Goal: Information Seeking & Learning: Learn about a topic

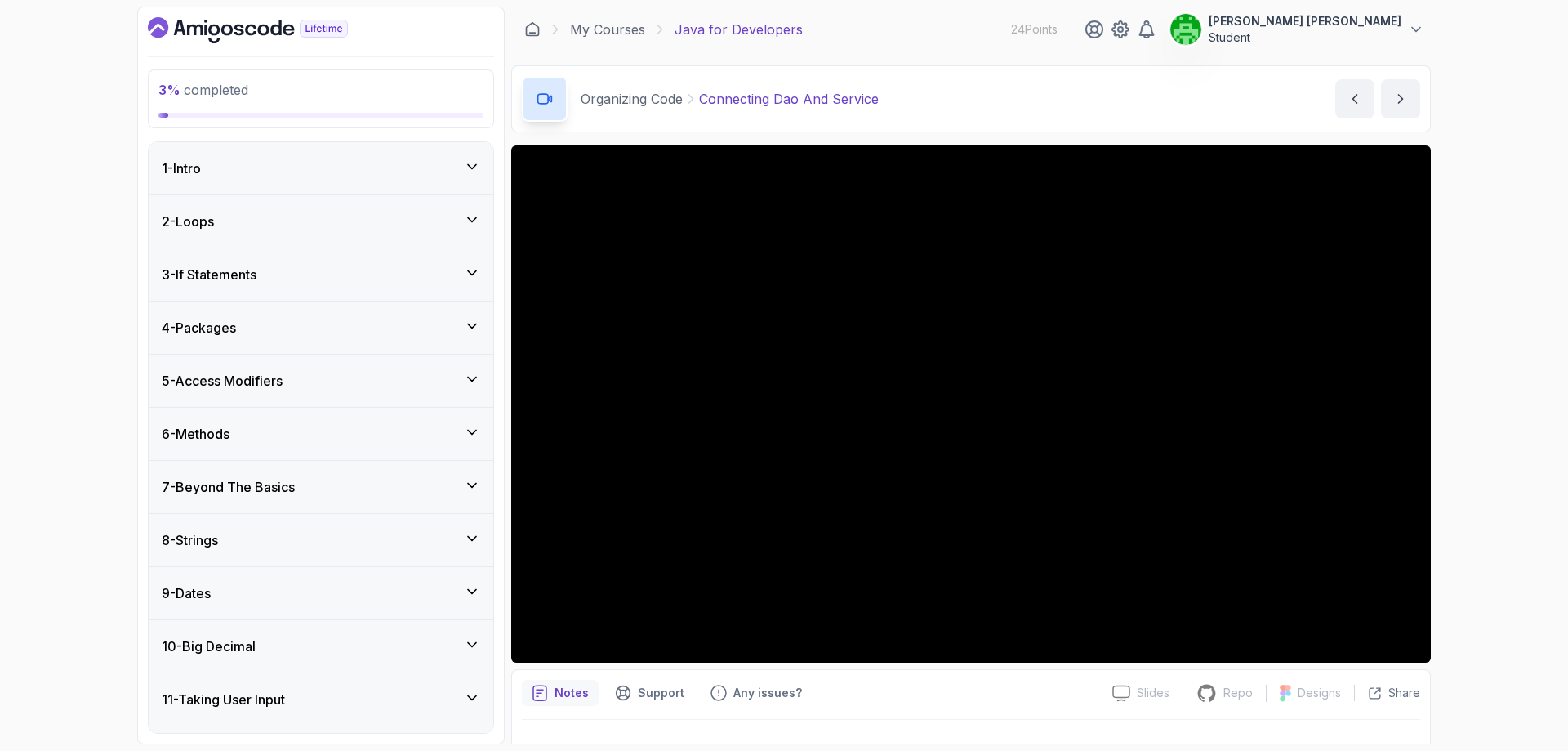
click at [377, 167] on div "1 - Intro" at bounding box center [321, 168] width 318 height 20
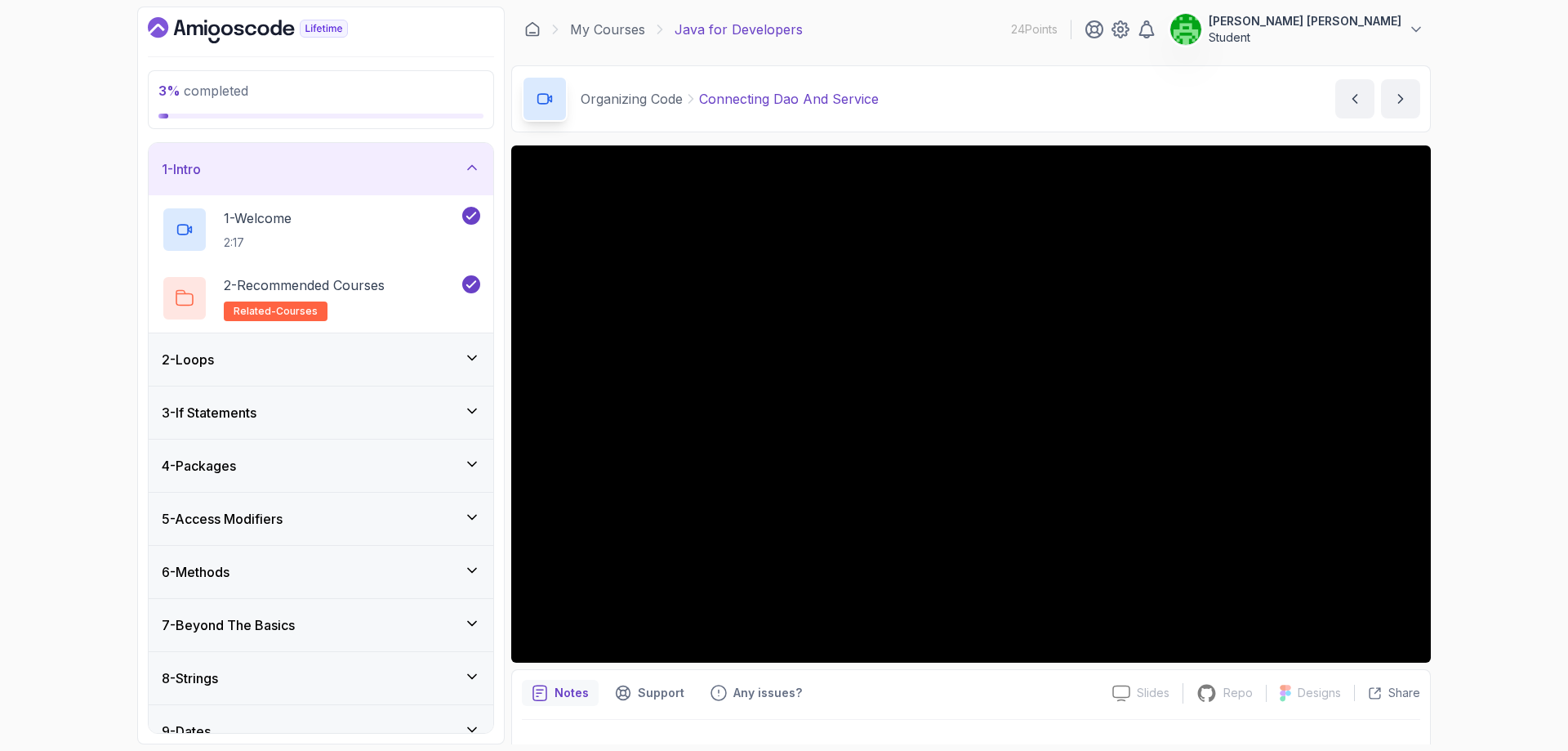
click at [373, 350] on div "2 - Loops" at bounding box center [321, 359] width 318 height 20
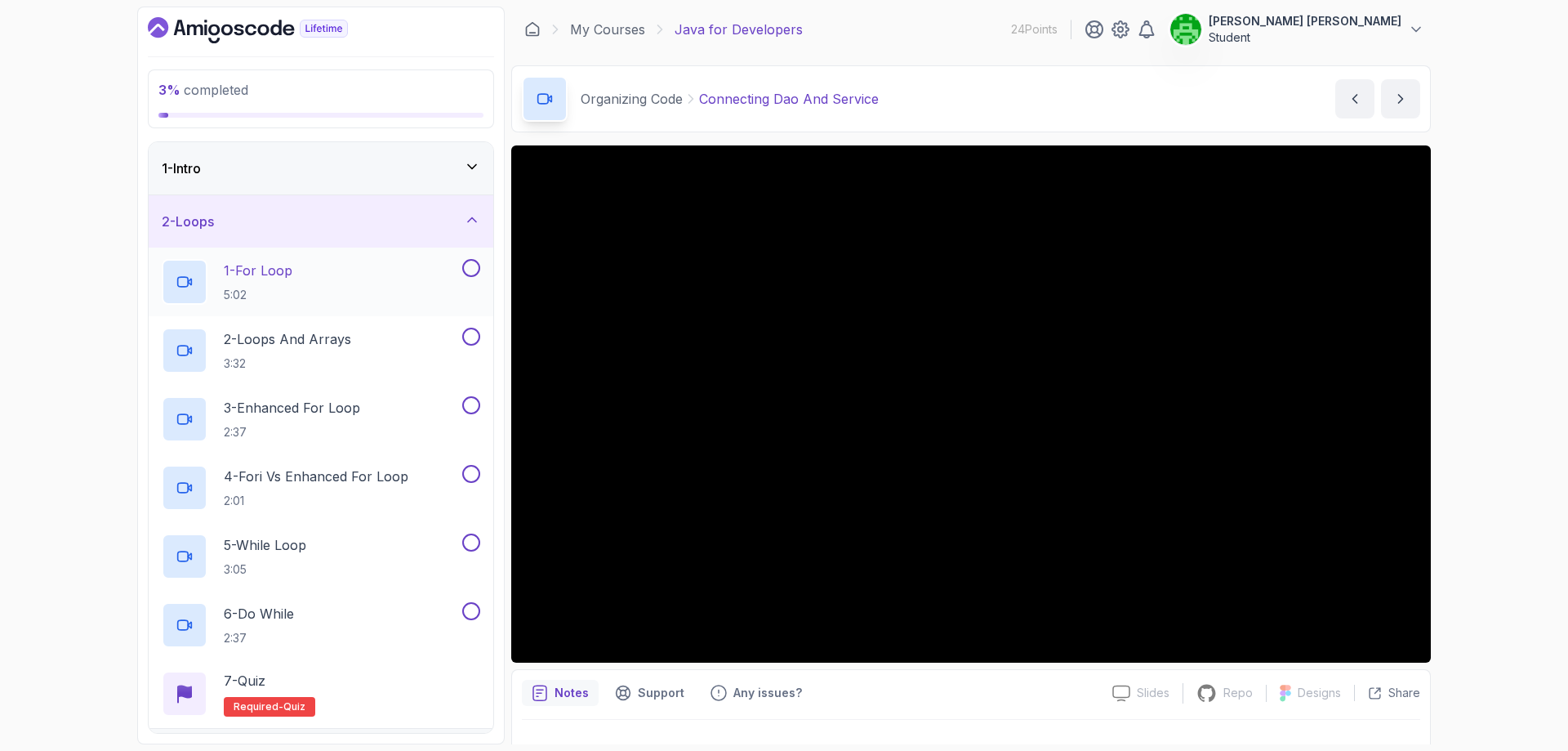
click at [363, 268] on div "1 - For Loop 5:02" at bounding box center [310, 282] width 297 height 46
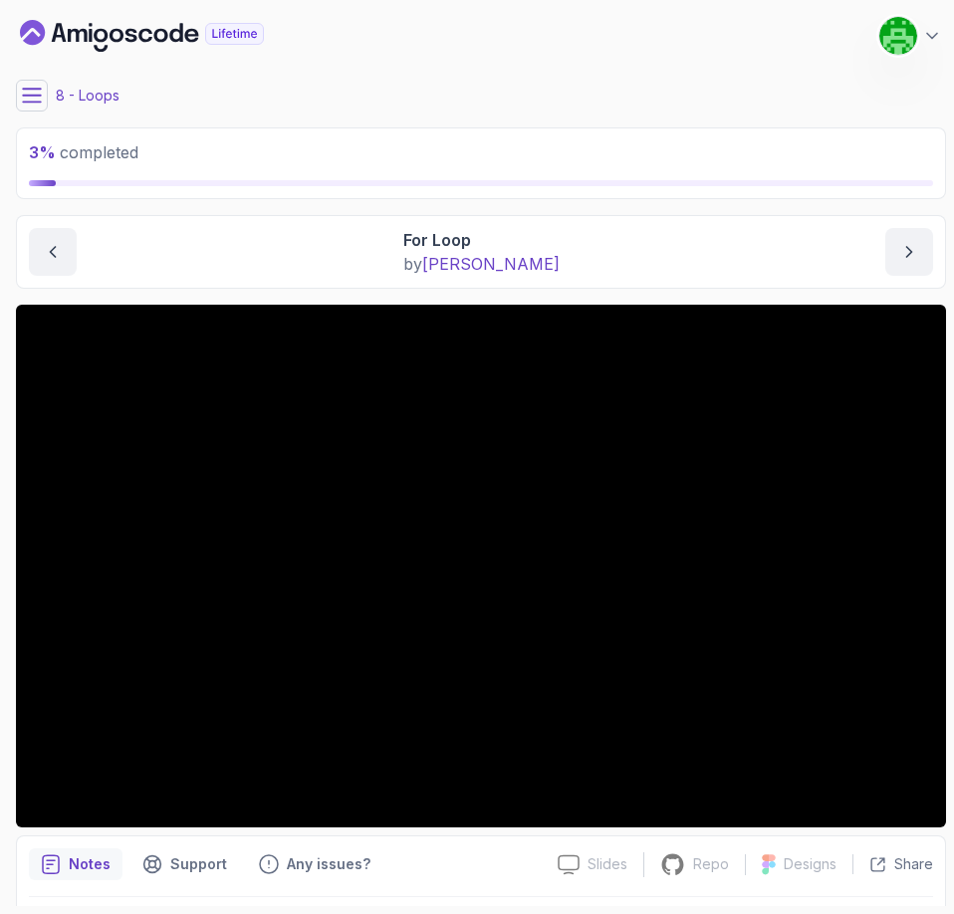
click at [32, 94] on icon at bounding box center [32, 96] width 20 height 20
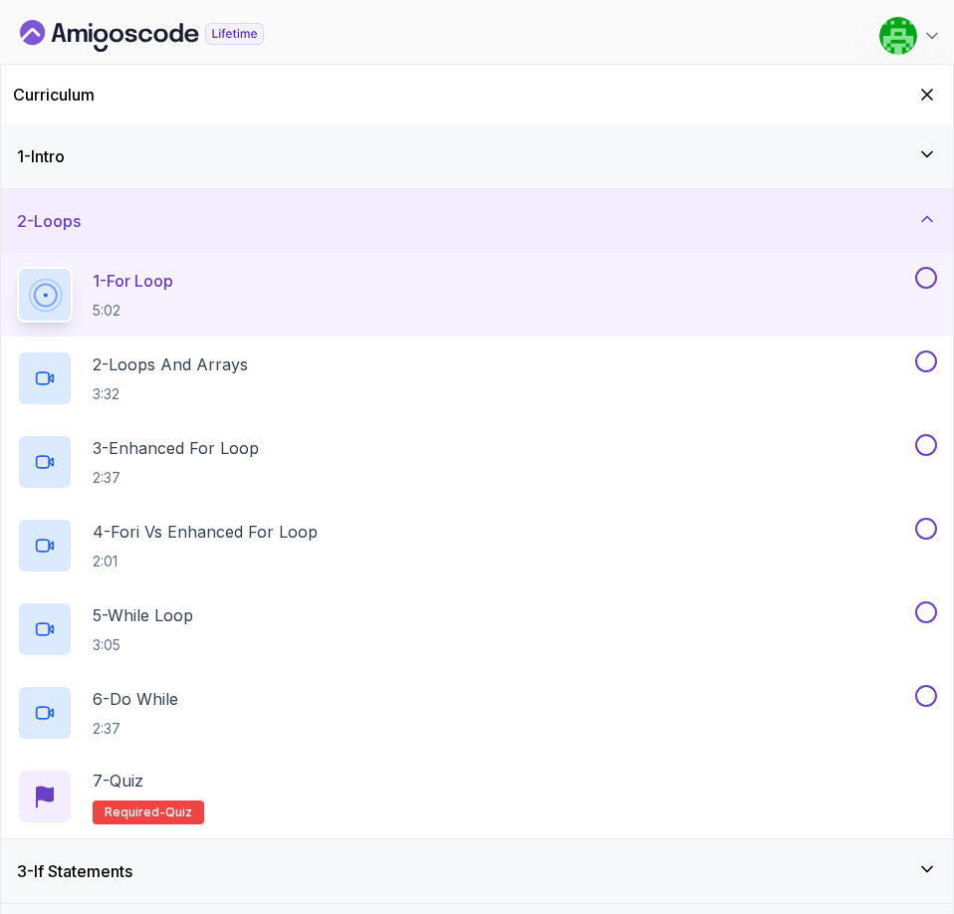
click at [30, 30] on icon "Dashboard" at bounding box center [142, 36] width 244 height 32
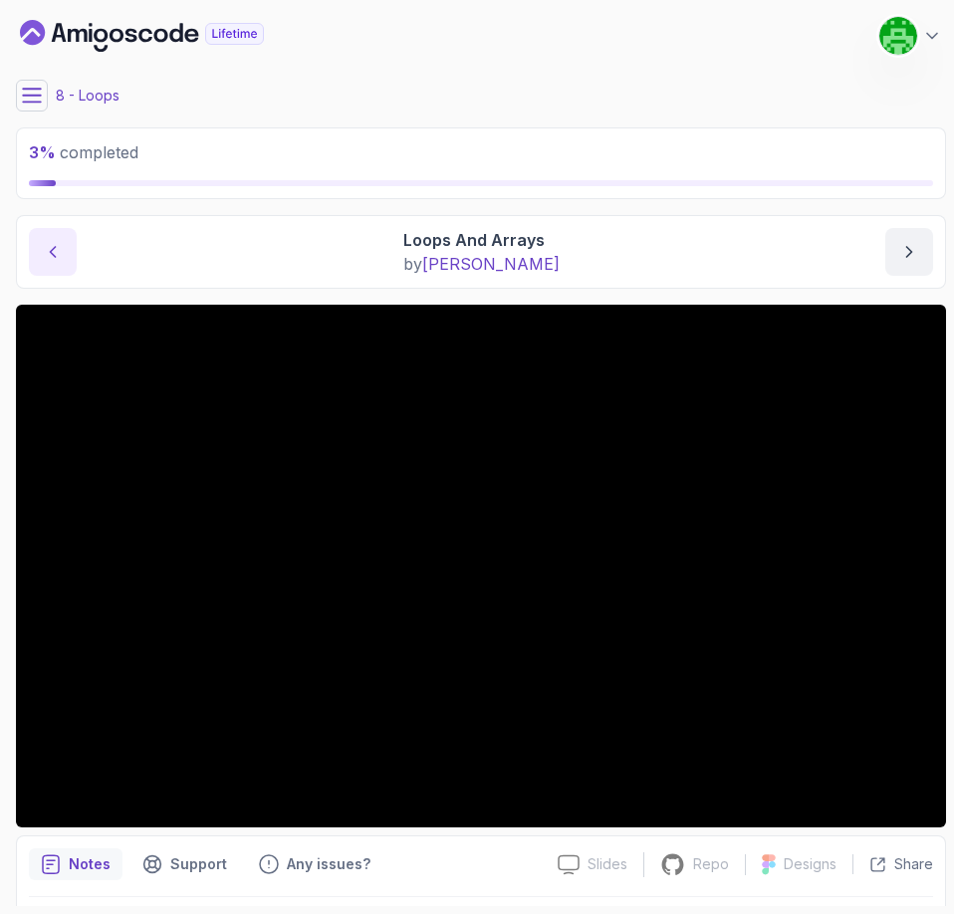
click at [53, 261] on icon "previous content" at bounding box center [53, 252] width 20 height 20
click at [907, 250] on icon "next content" at bounding box center [909, 252] width 20 height 20
click at [761, 118] on main "My Courses Java for Developers 26 Points [PERSON_NAME] [PERSON_NAME] Student 8 …" at bounding box center [481, 457] width 930 height 898
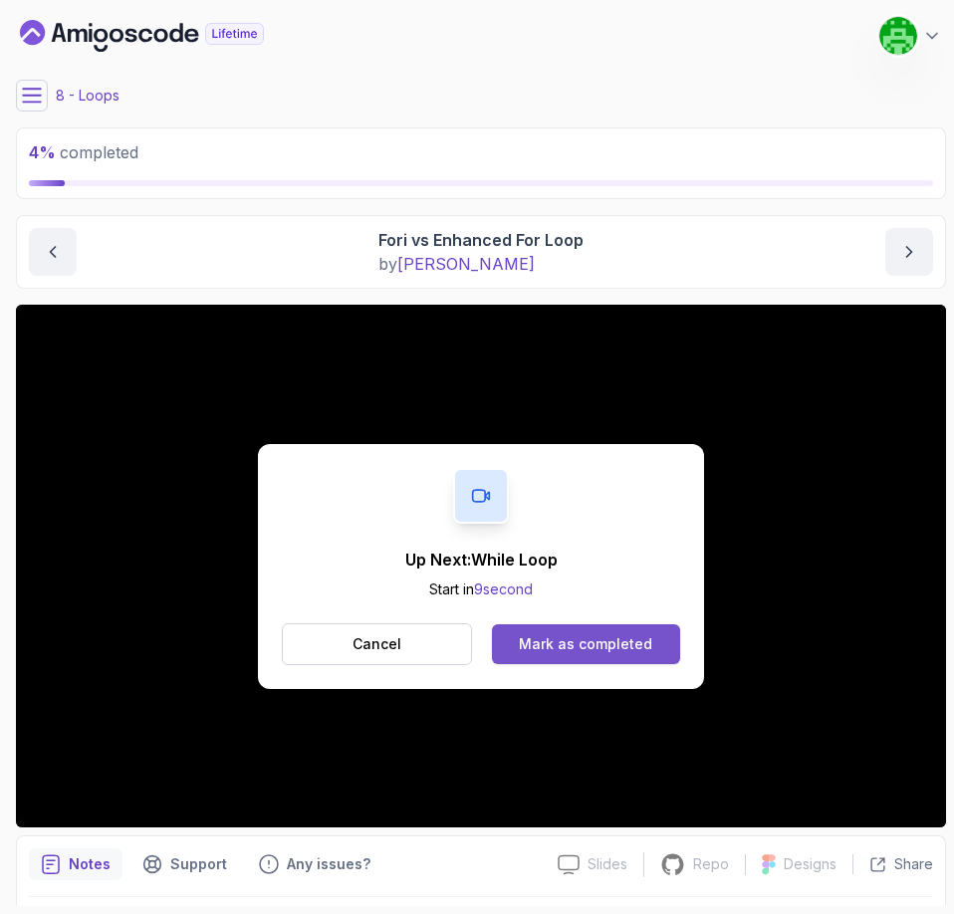
click at [637, 650] on div "Mark as completed" at bounding box center [585, 644] width 133 height 20
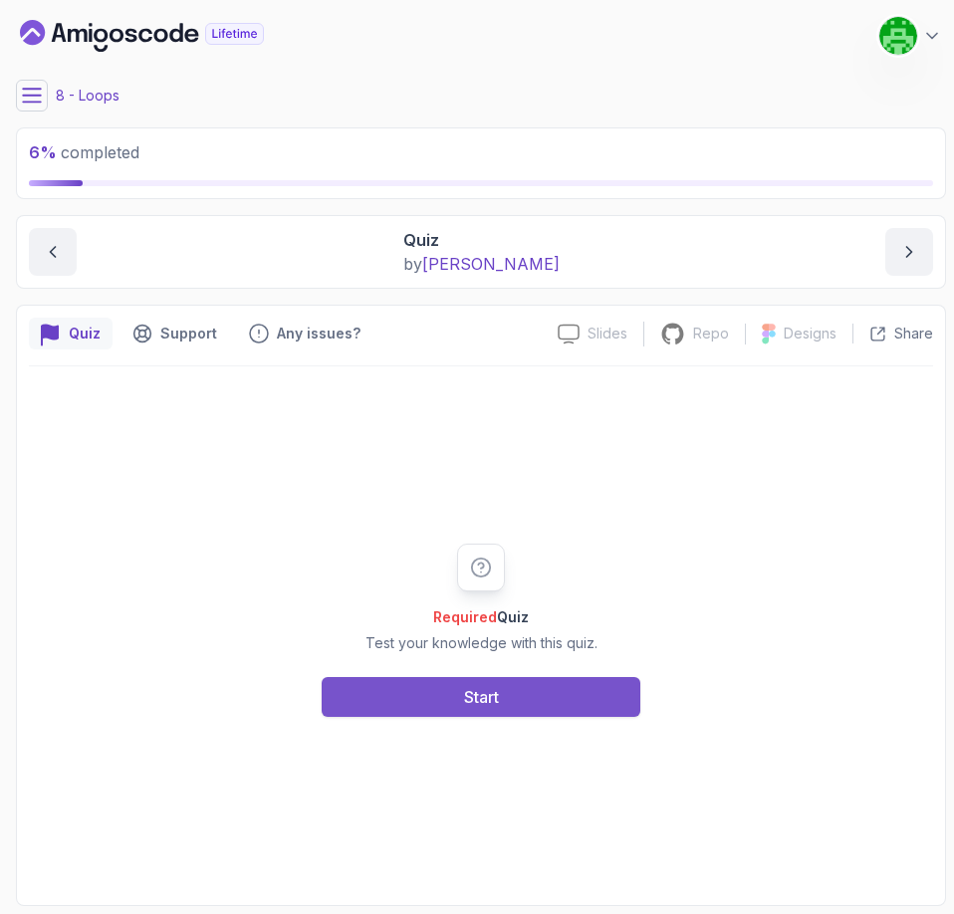
click at [482, 693] on div "Start" at bounding box center [481, 697] width 35 height 24
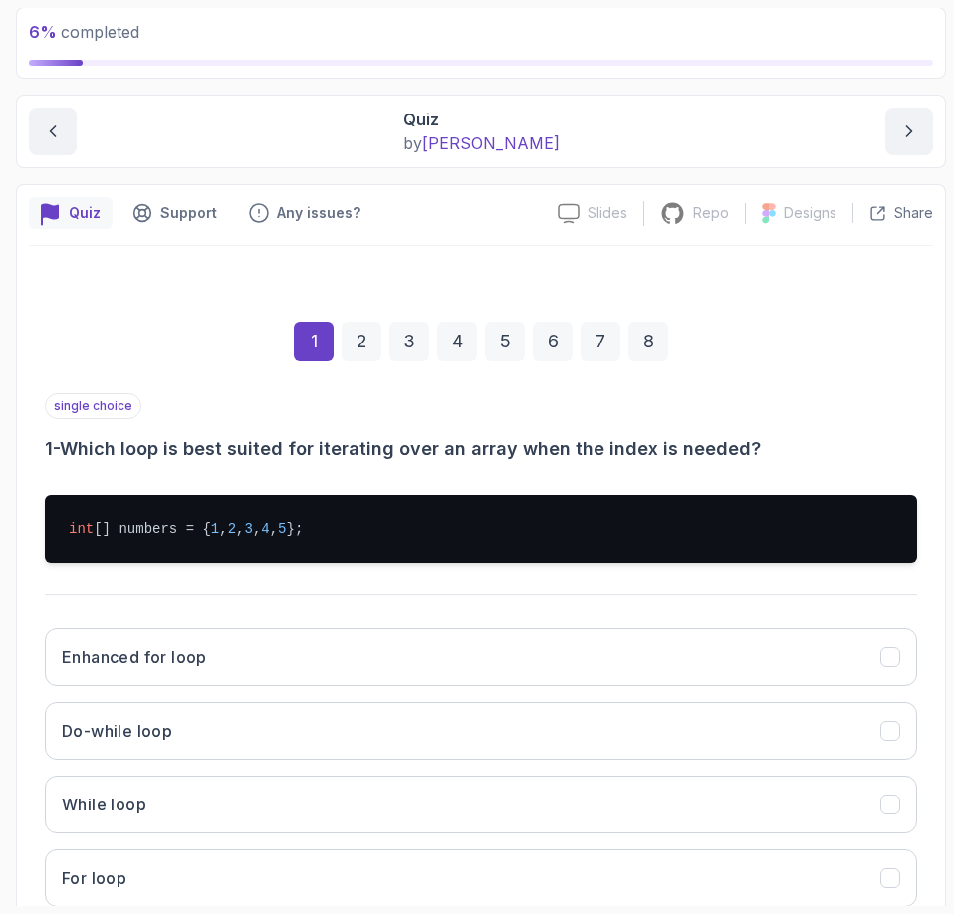
scroll to position [250, 0]
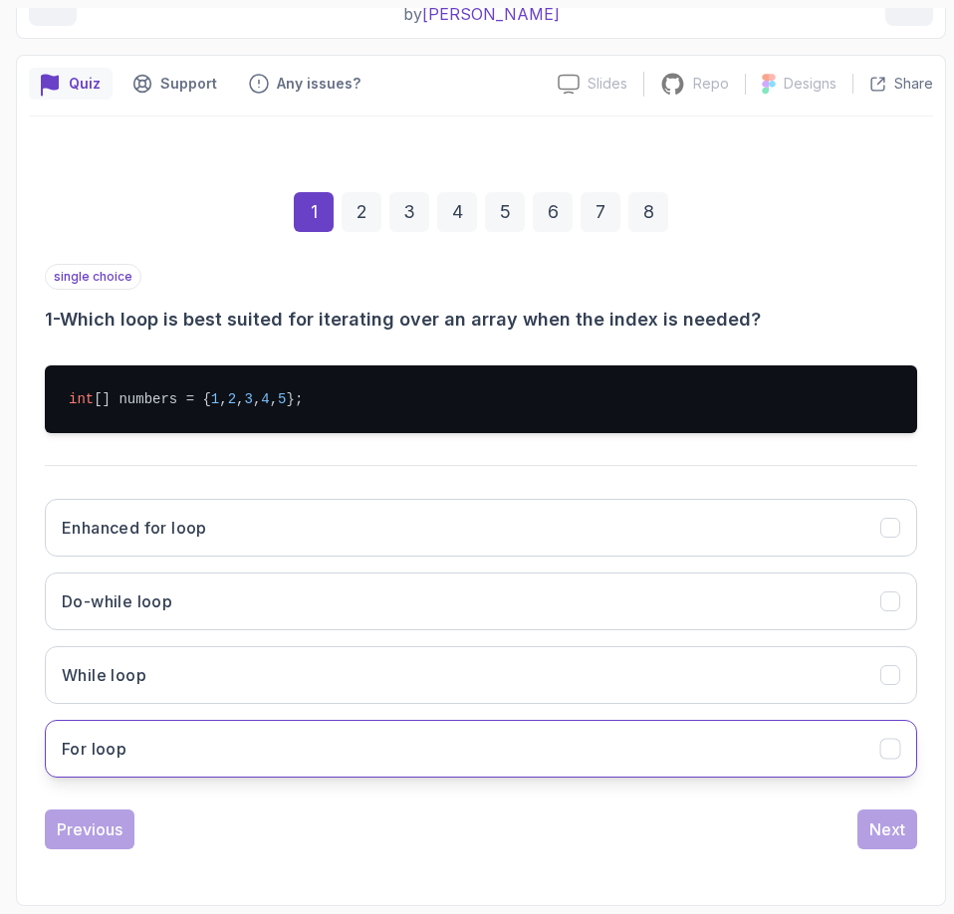
click at [777, 746] on button "For loop" at bounding box center [481, 749] width 872 height 58
click at [906, 814] on button "Next" at bounding box center [887, 829] width 60 height 40
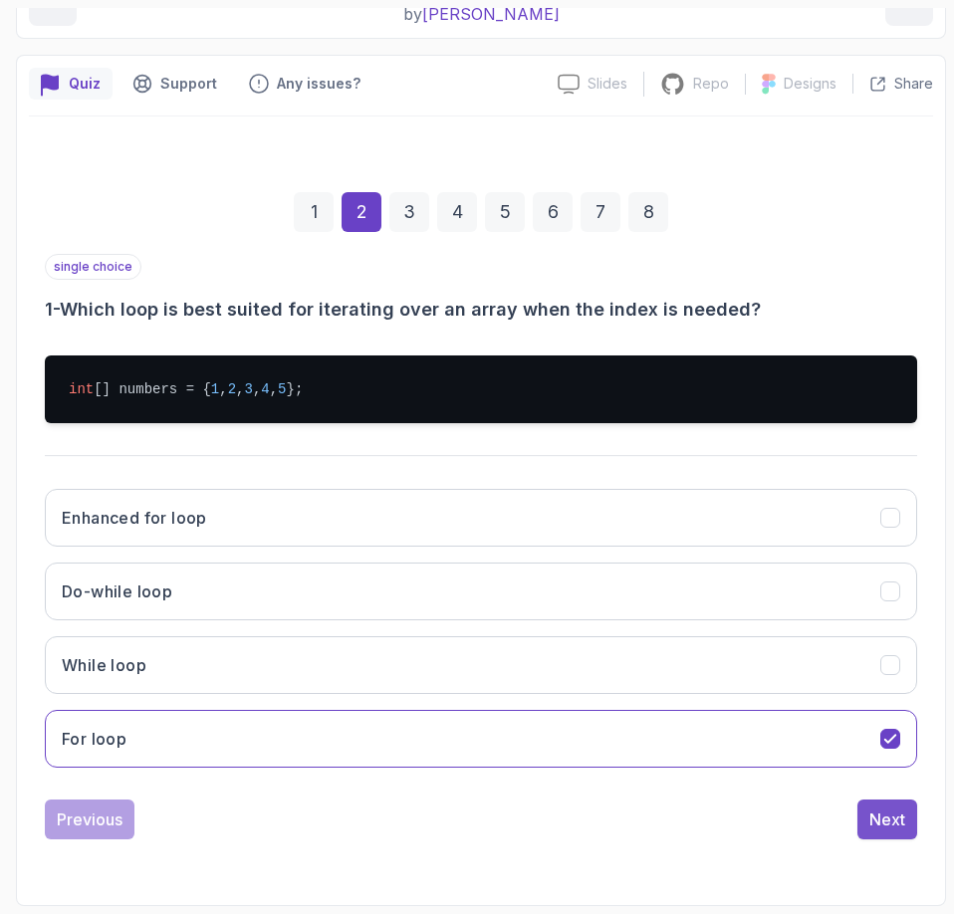
scroll to position [134, 0]
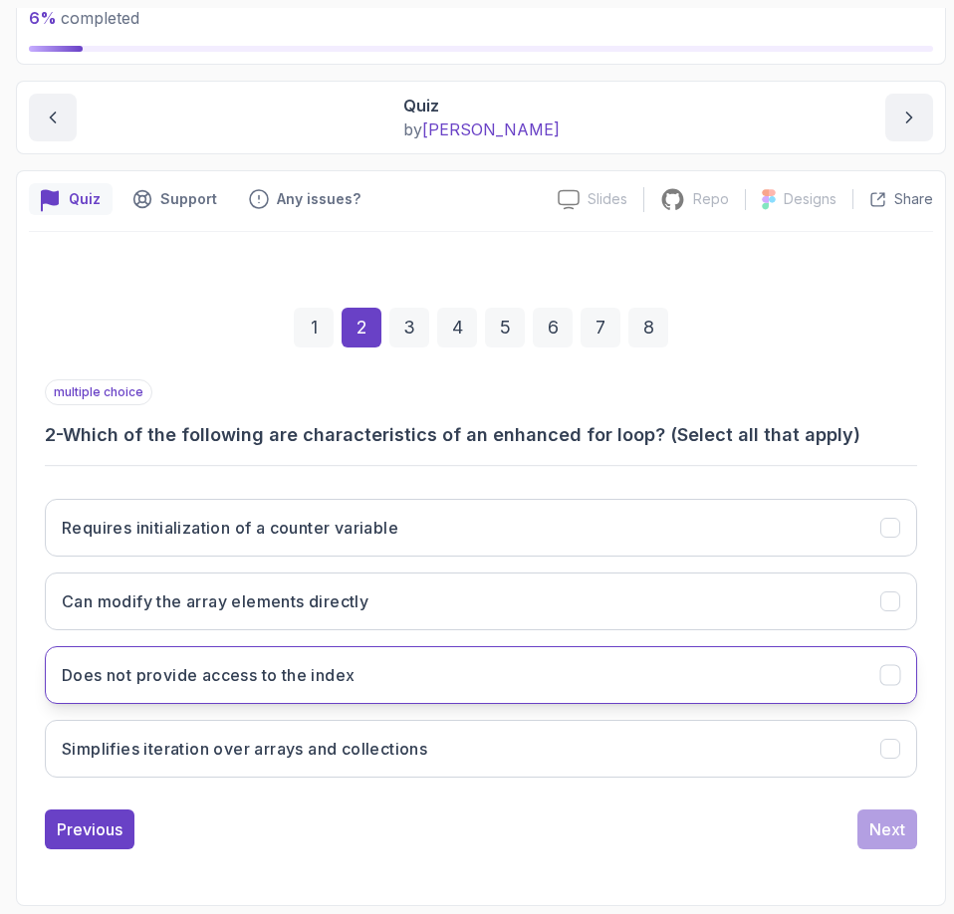
click at [394, 674] on button "Does not provide access to the index" at bounding box center [481, 675] width 872 height 58
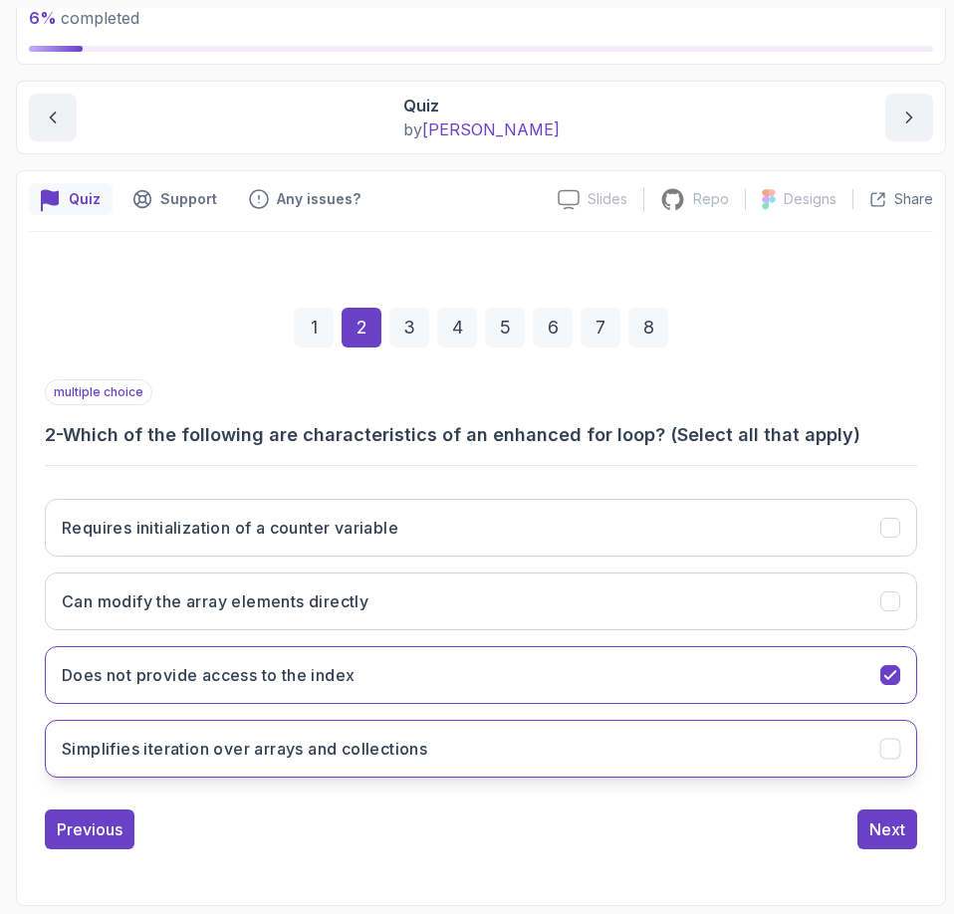
click at [567, 749] on button "Simplifies iteration over arrays and collections" at bounding box center [481, 749] width 872 height 58
click at [898, 833] on div "Next" at bounding box center [887, 829] width 36 height 24
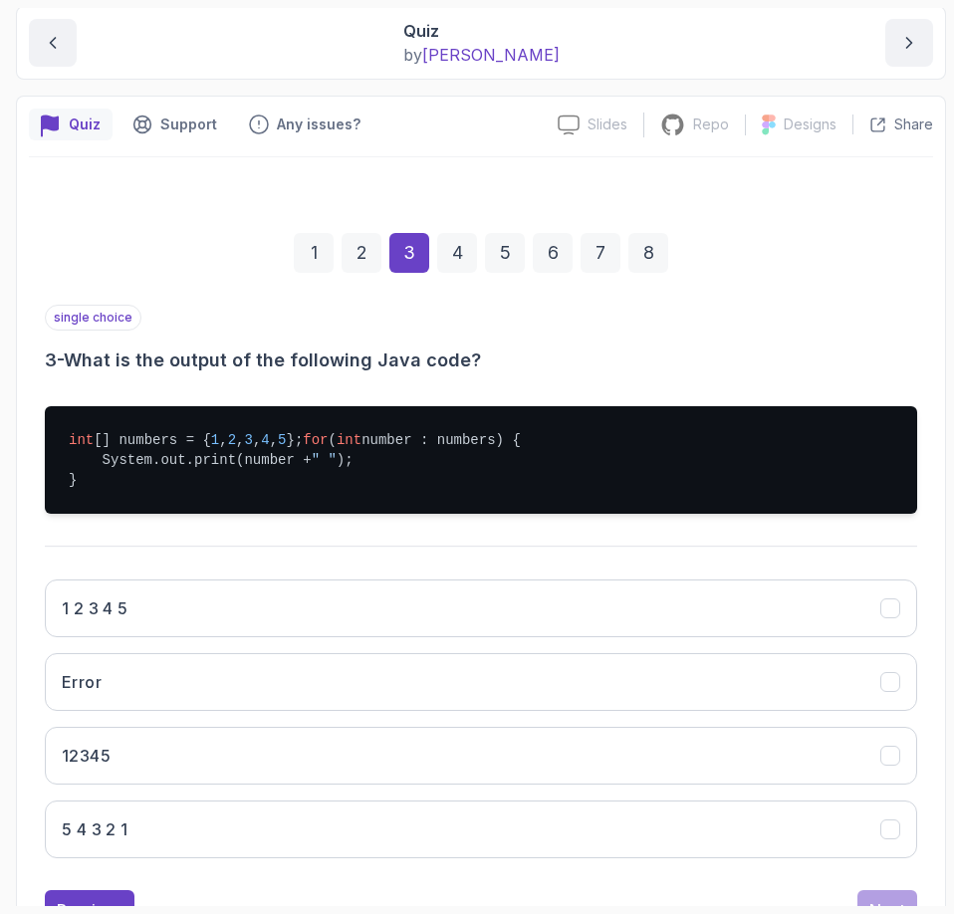
scroll to position [310, 0]
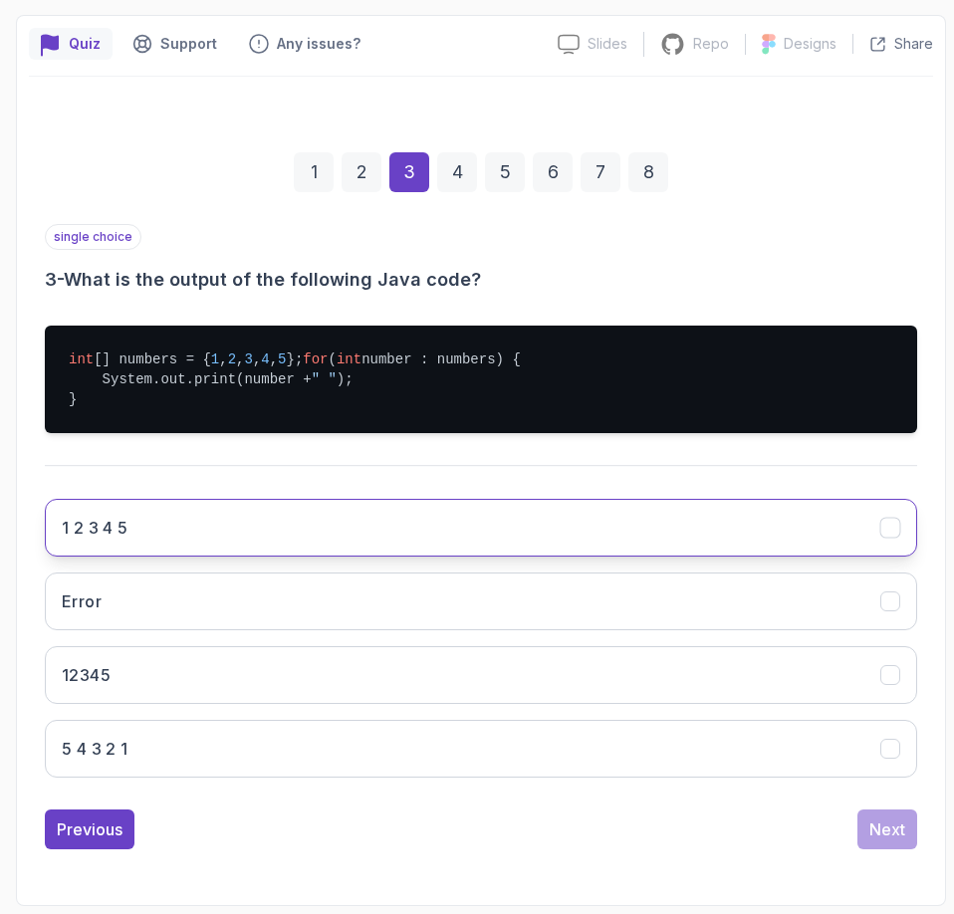
click at [110, 529] on h3 "1 2 3 4 5" at bounding box center [95, 528] width 67 height 24
click at [884, 835] on div "Next" at bounding box center [887, 829] width 36 height 24
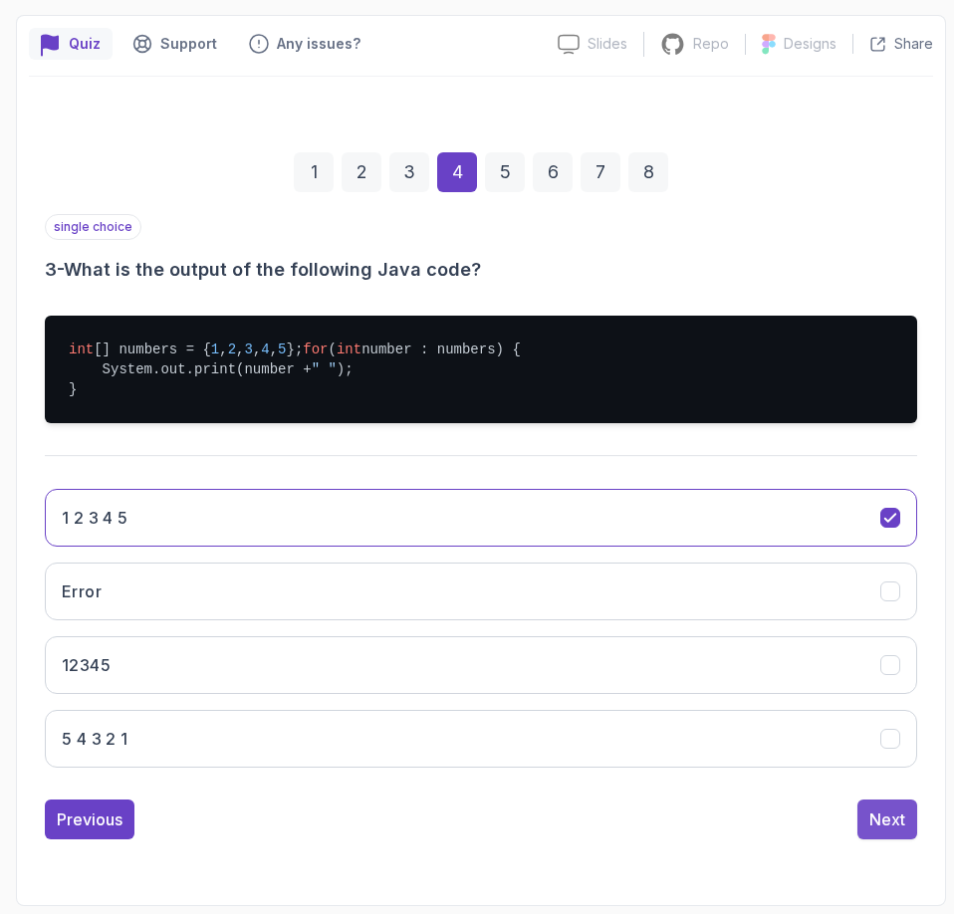
scroll to position [134, 0]
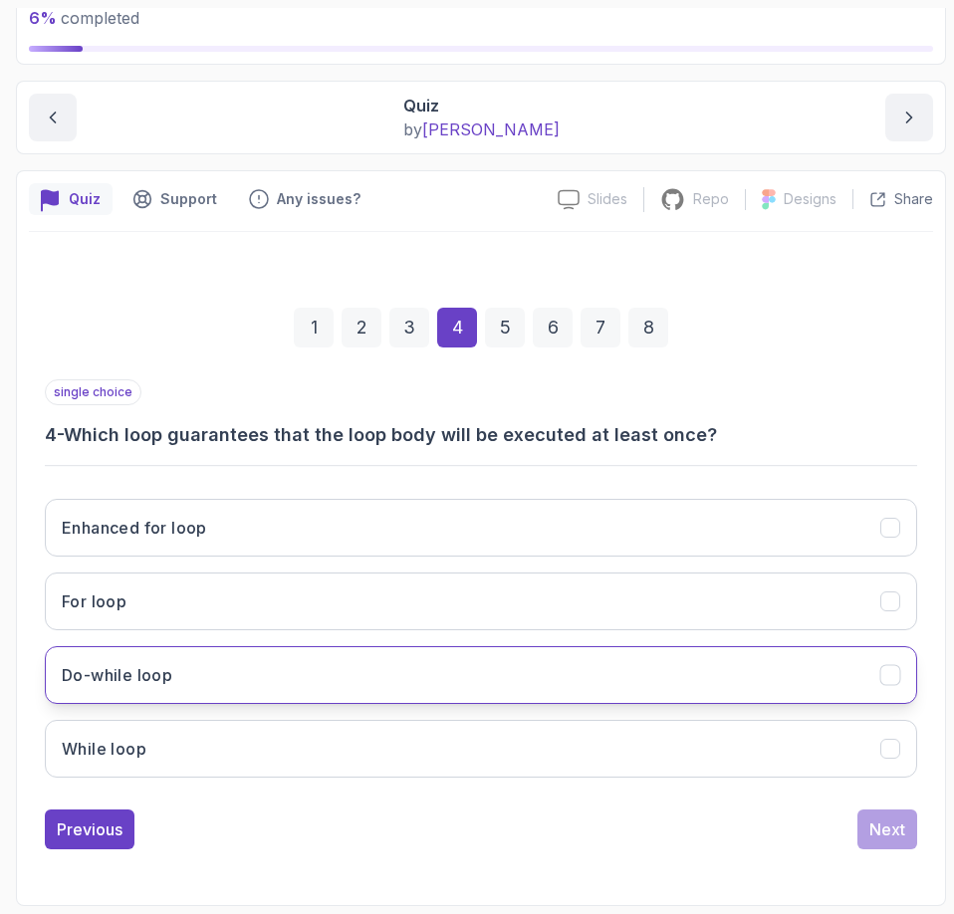
click at [889, 680] on icon "Do-while loop" at bounding box center [890, 675] width 19 height 19
click at [883, 830] on div "Next" at bounding box center [887, 829] width 36 height 24
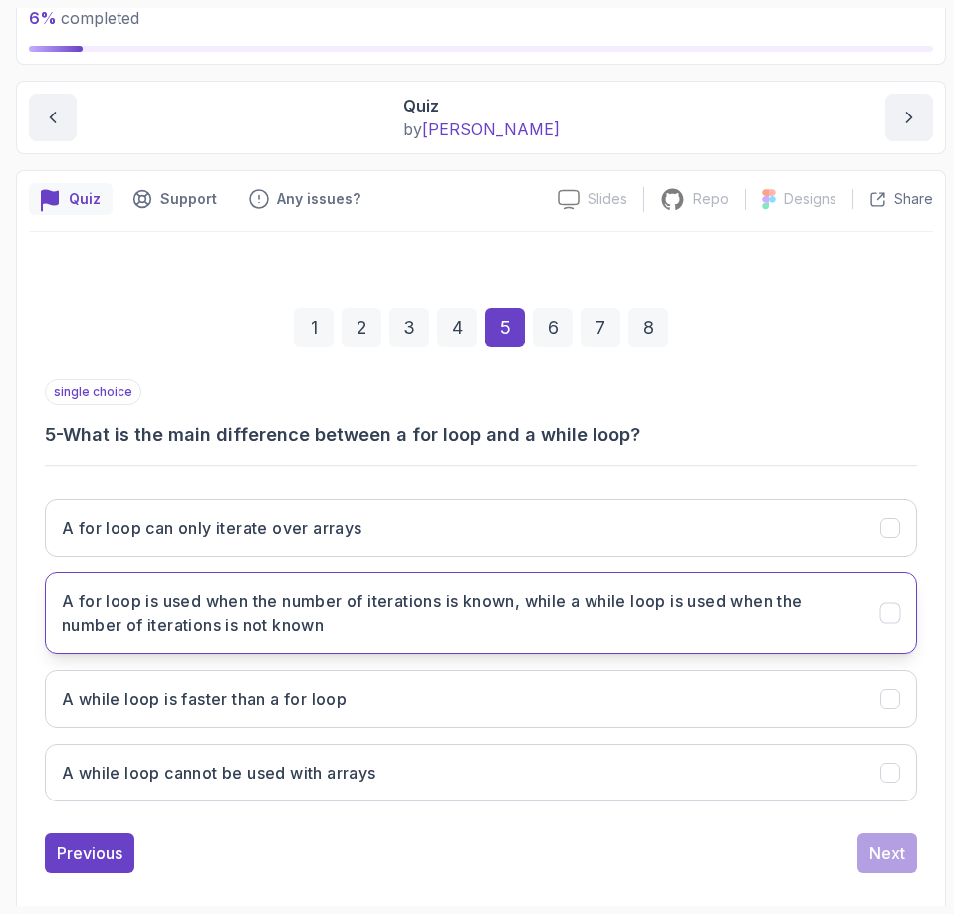
click at [711, 590] on h3 "A for loop is used when the number of iterations is known, while a while loop i…" at bounding box center [459, 613] width 794 height 48
click at [876, 861] on div "Next" at bounding box center [887, 853] width 36 height 24
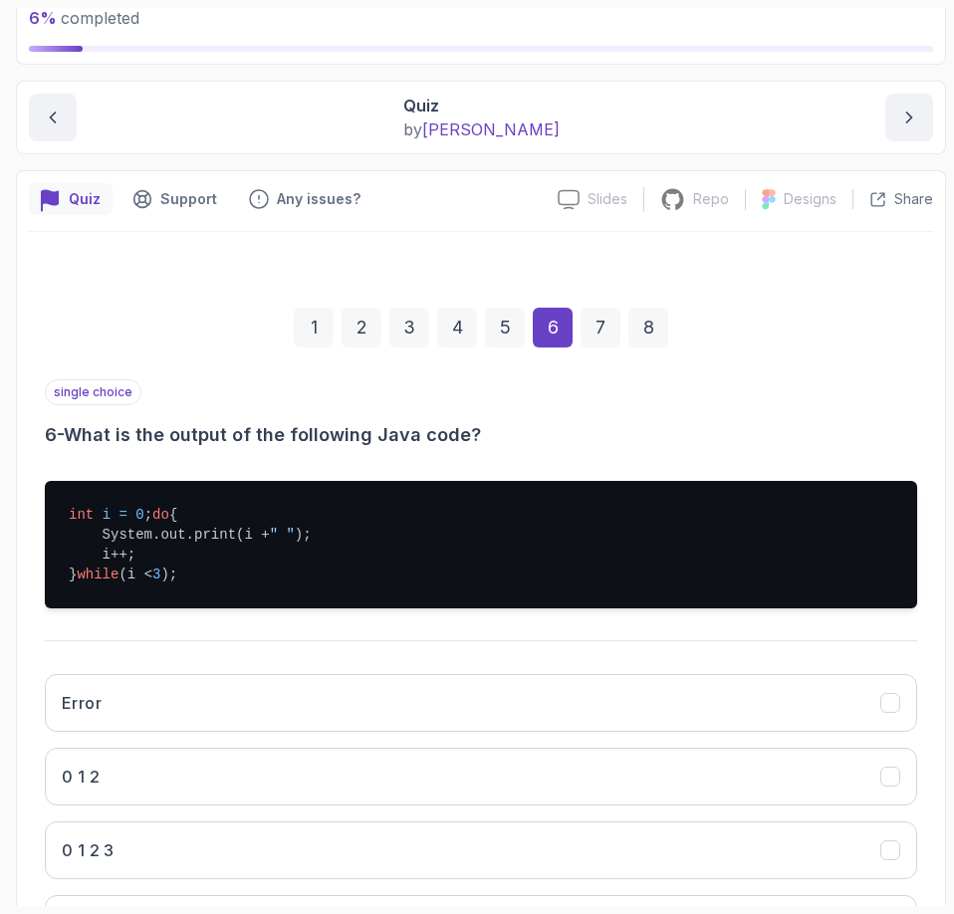
scroll to position [329, 0]
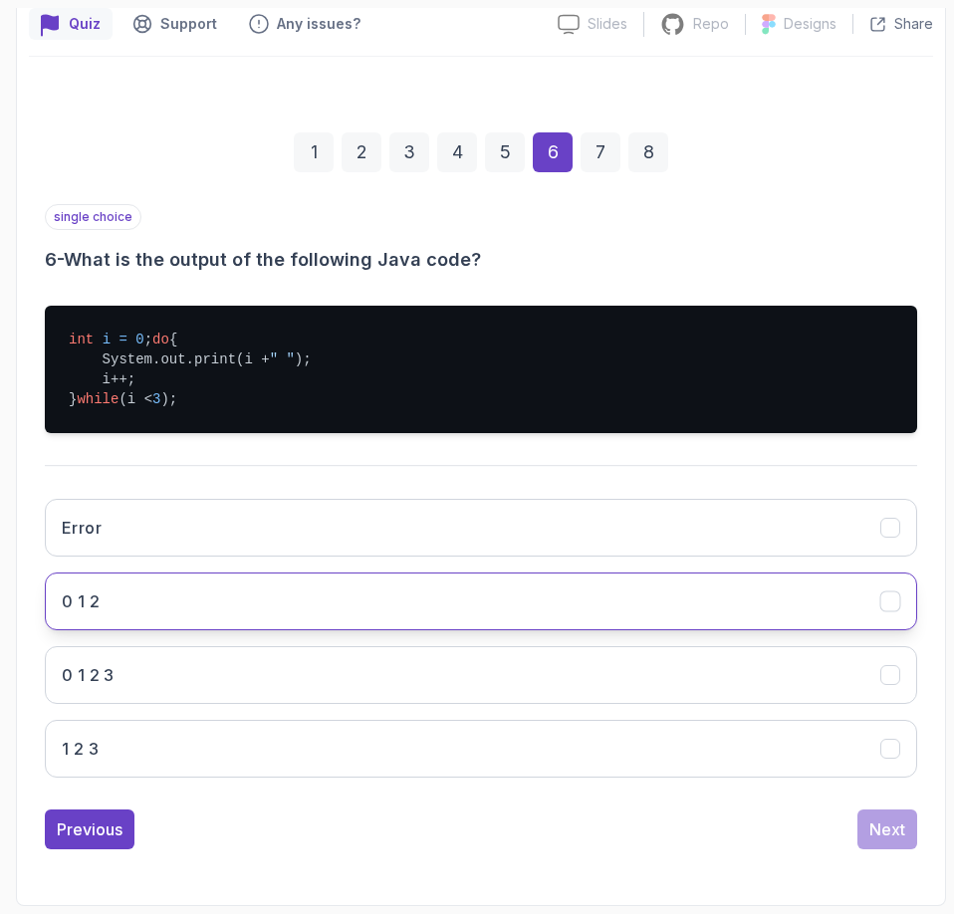
click at [126, 593] on button "0 1 2" at bounding box center [481, 601] width 872 height 58
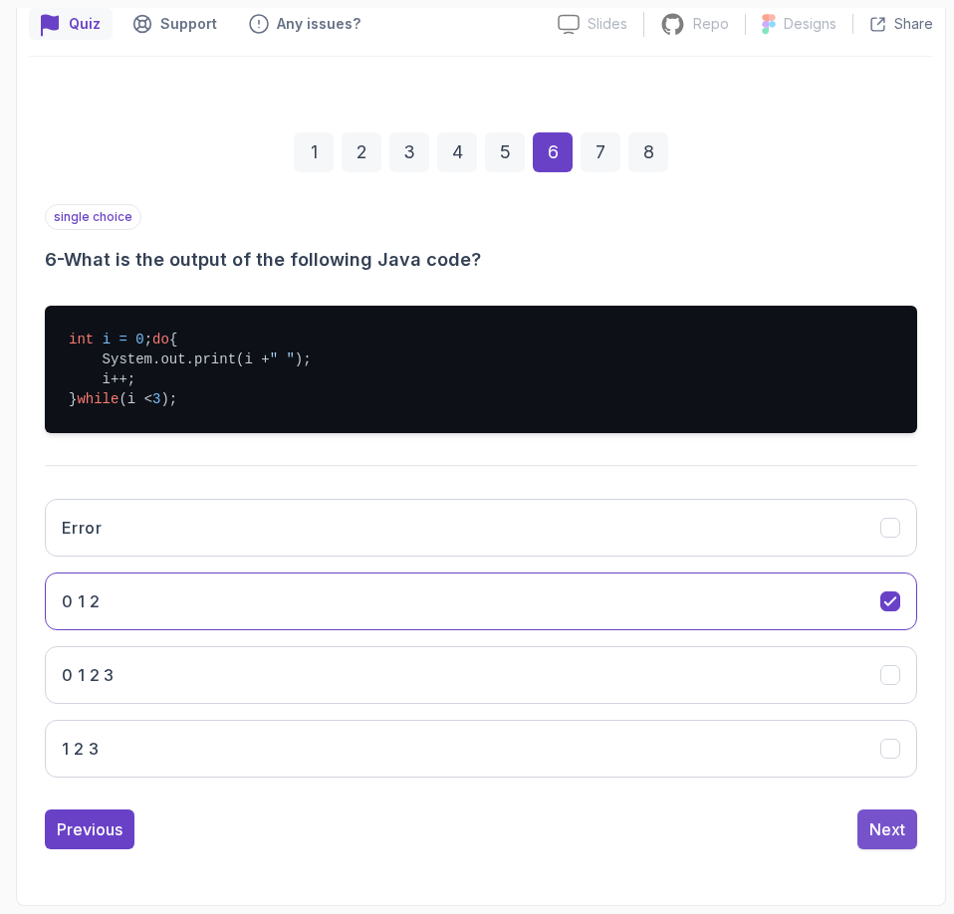
click at [875, 825] on div "Next" at bounding box center [887, 829] width 36 height 24
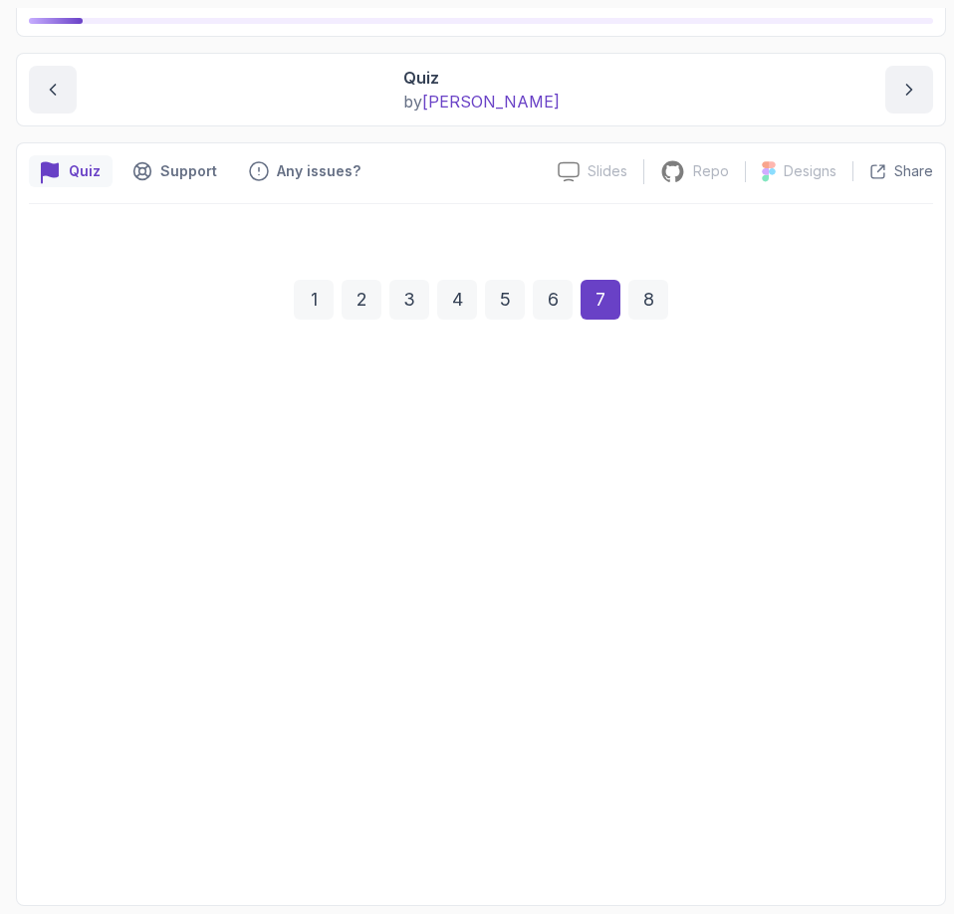
scroll to position [134, 0]
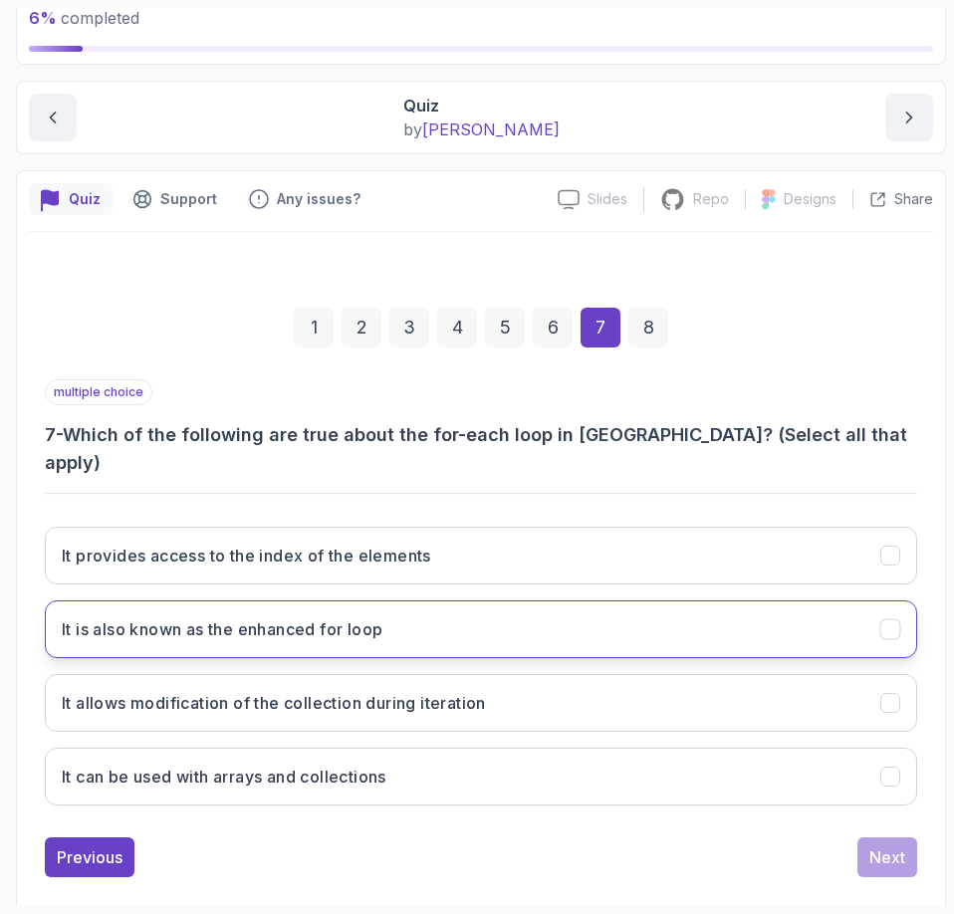
click at [758, 603] on button "It is also known as the enhanced for loop" at bounding box center [481, 629] width 872 height 58
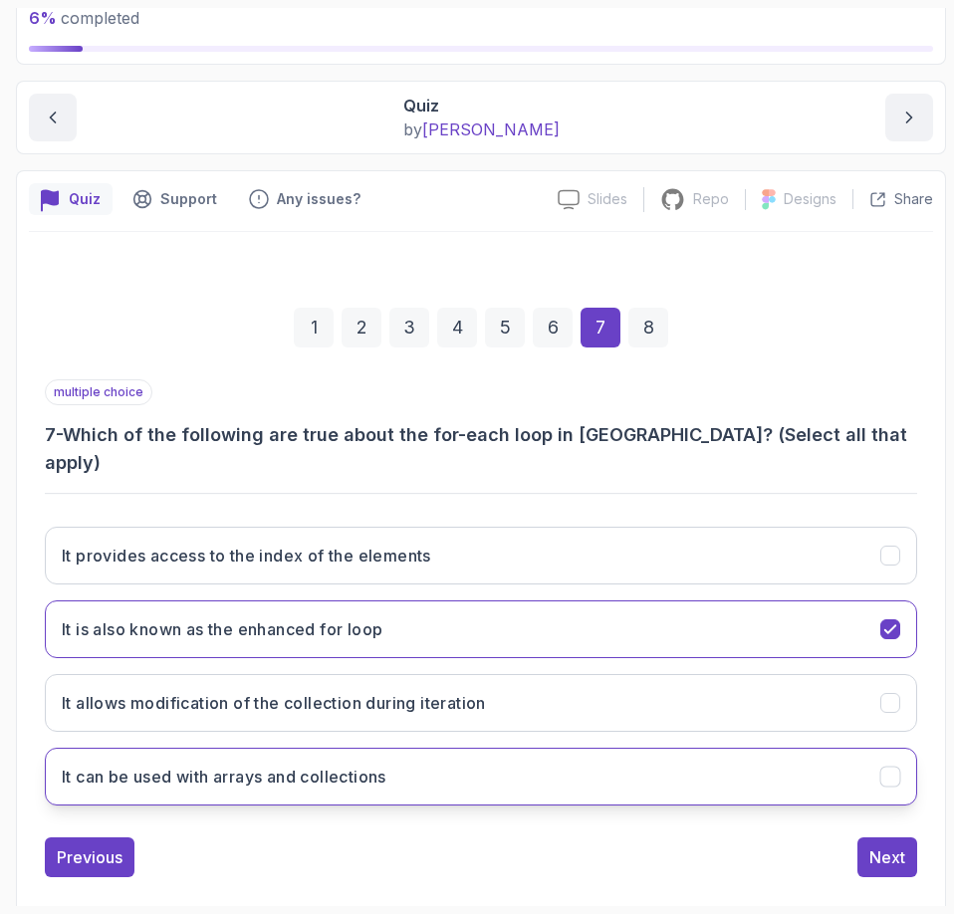
click at [665, 748] on button "It can be used with arrays and collections" at bounding box center [481, 777] width 872 height 58
click at [890, 845] on div "Next" at bounding box center [887, 857] width 36 height 24
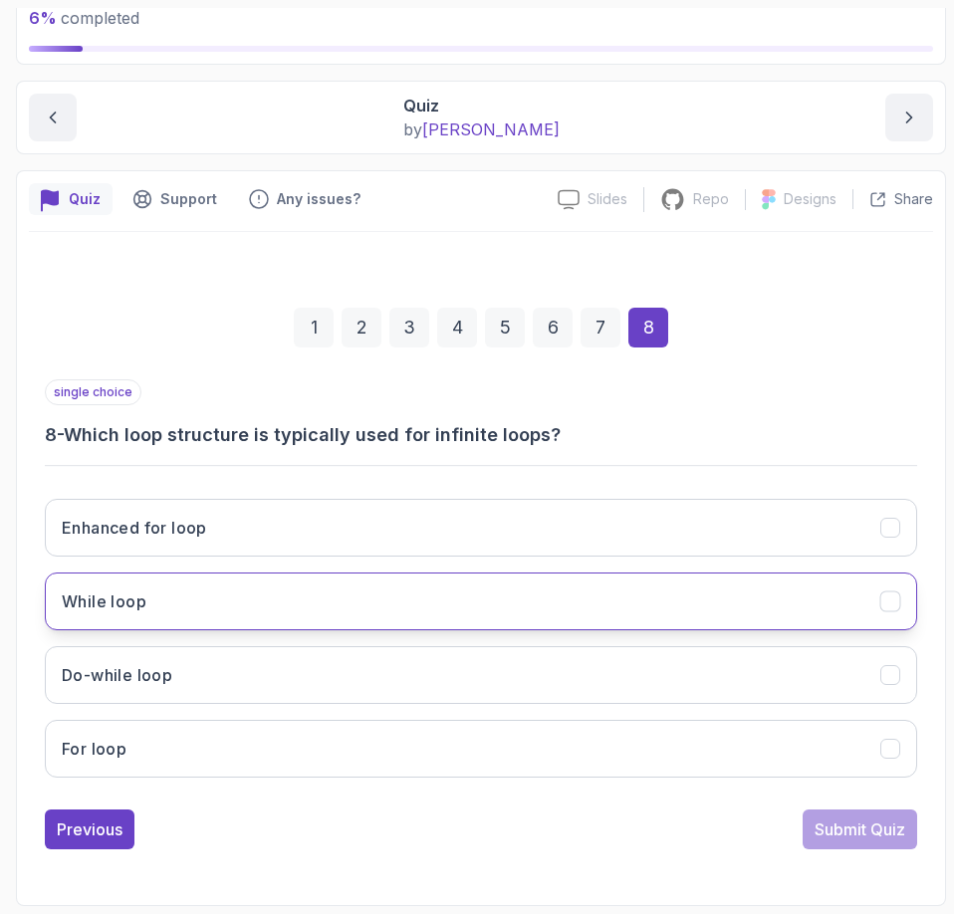
click at [420, 594] on button "While loop" at bounding box center [481, 601] width 872 height 58
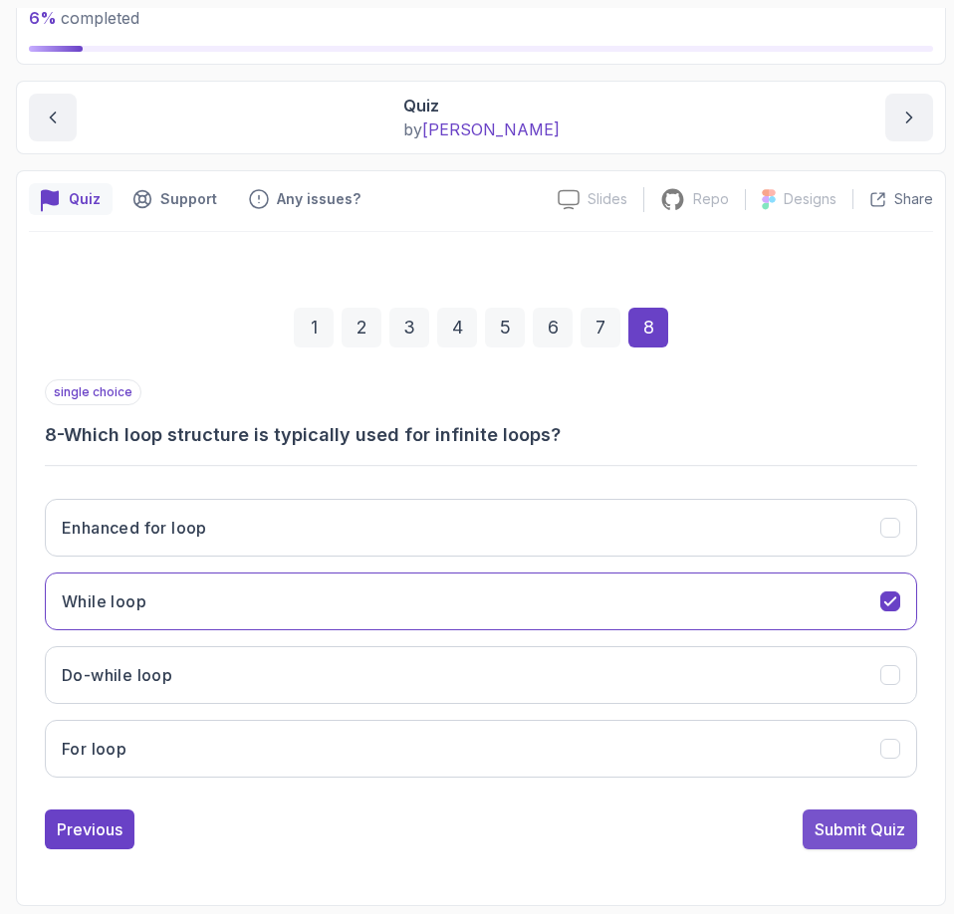
click at [884, 835] on div "Submit Quiz" at bounding box center [859, 829] width 91 height 24
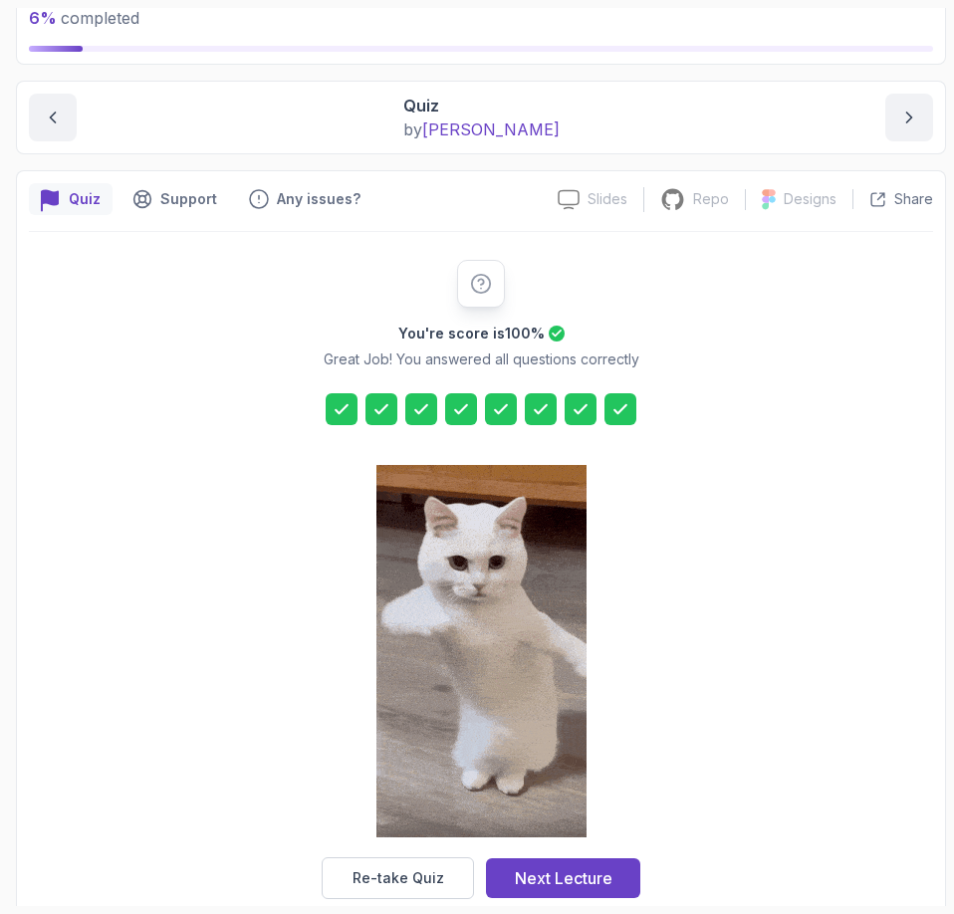
scroll to position [168, 0]
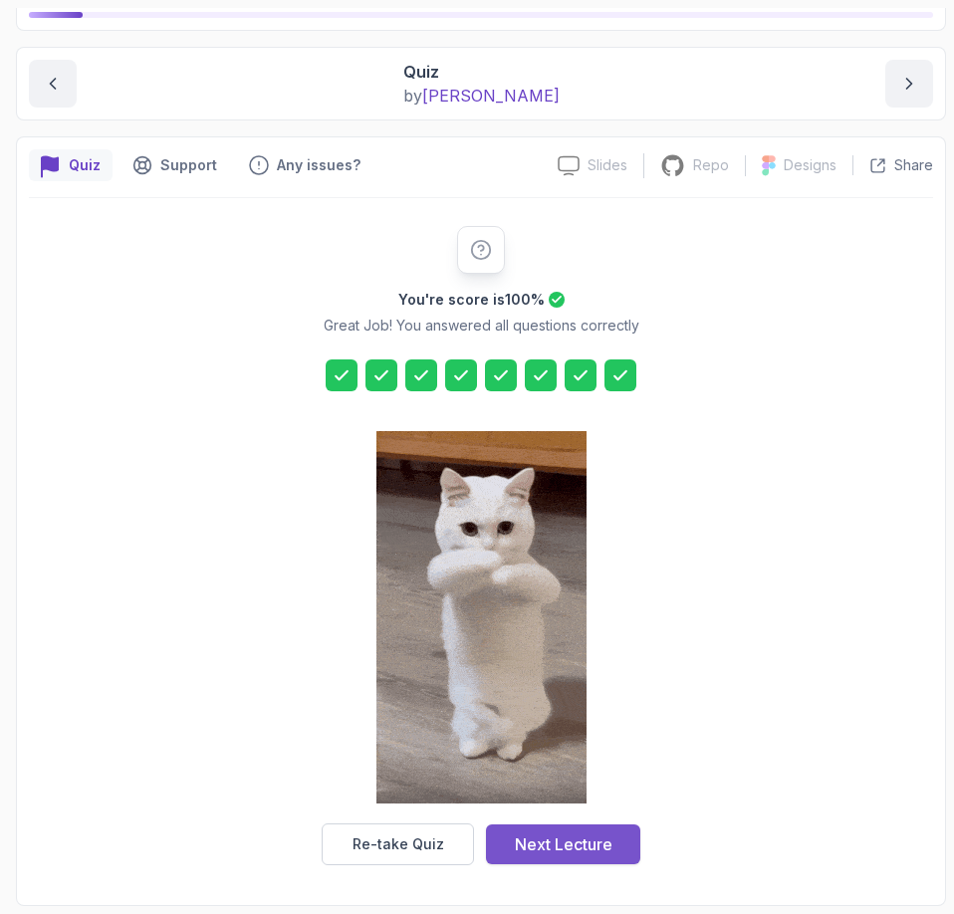
click at [599, 850] on div "Next Lecture" at bounding box center [564, 844] width 98 height 24
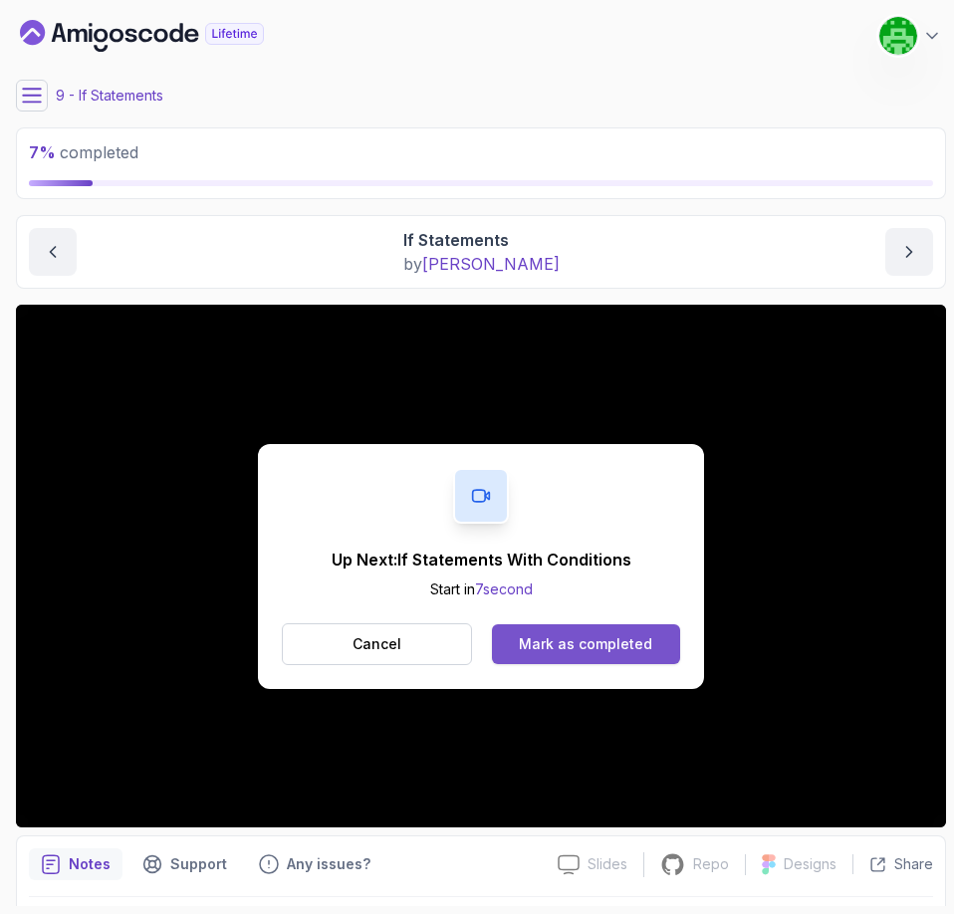
click at [597, 649] on div "Mark as completed" at bounding box center [585, 644] width 133 height 20
click at [632, 640] on div "Mark as completed" at bounding box center [585, 644] width 133 height 20
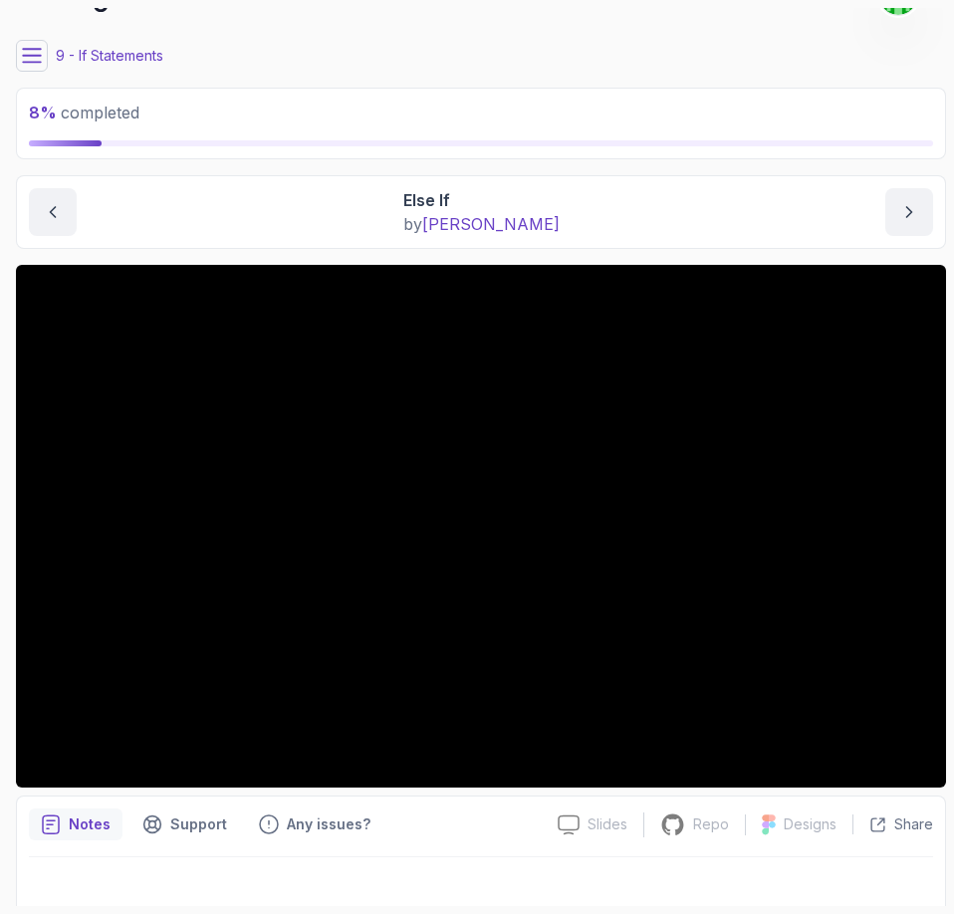
scroll to position [60, 0]
